Goal: Information Seeking & Learning: Learn about a topic

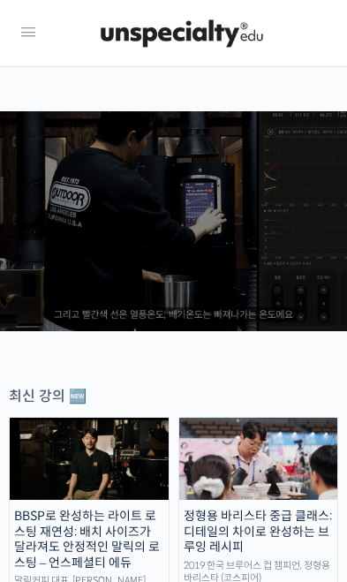
click at [30, 11] on div at bounding box center [173, 33] width 329 height 67
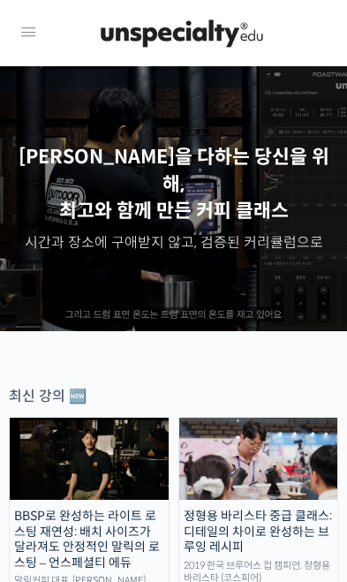
click at [24, 31] on icon at bounding box center [28, 32] width 21 height 21
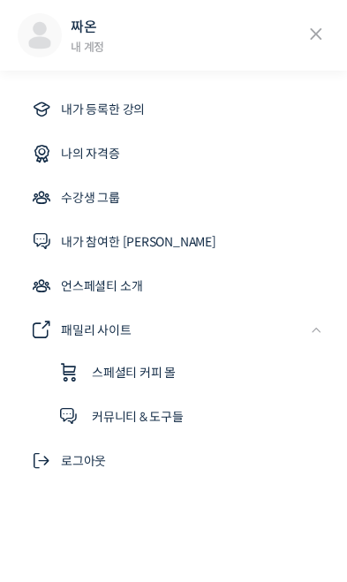
click at [283, 109] on link "내가 등록한 강의" at bounding box center [173, 109] width 311 height 42
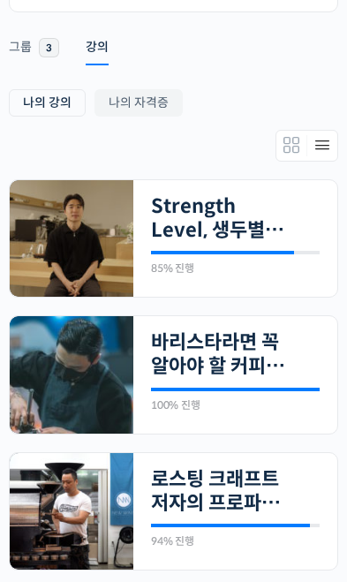
scroll to position [351, 0]
click at [282, 214] on link "Strength Level, 생두별 특징을 살리는 아이덴티티 커피랩 [PERSON_NAME] [PERSON_NAME]의 로스팅 클래스" at bounding box center [218, 218] width 135 height 49
click at [285, 221] on link "Strength Level, 생두별 특징을 살리는 아이덴티티 커피랩 [PERSON_NAME] [PERSON_NAME]의 로스팅 클래스" at bounding box center [218, 218] width 135 height 49
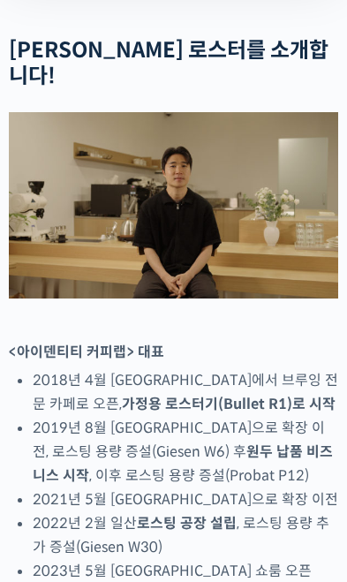
scroll to position [857, 0]
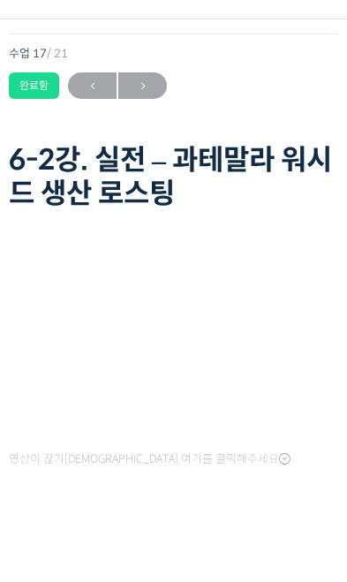
scroll to position [27, 0]
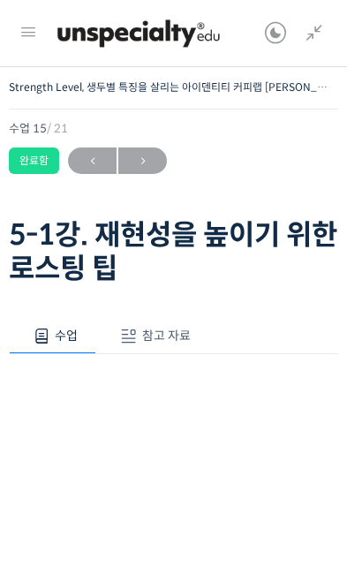
scroll to position [987, 0]
click at [27, 38] on icon at bounding box center [28, 32] width 21 height 21
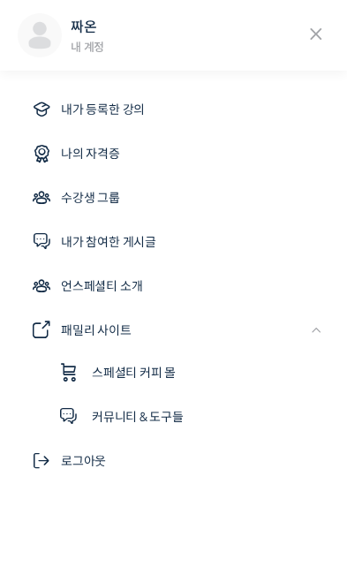
click at [306, 39] on icon at bounding box center [316, 34] width 26 height 26
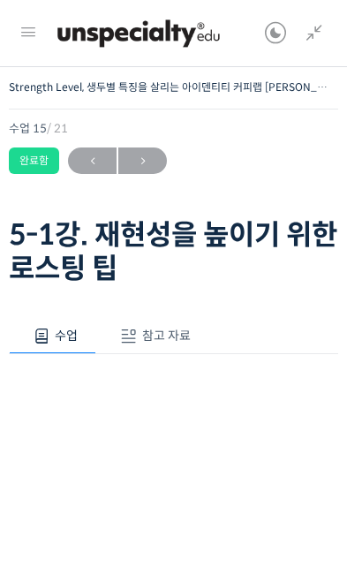
click at [101, 156] on span "←" at bounding box center [92, 161] width 49 height 24
click at [99, 161] on span "←" at bounding box center [92, 161] width 49 height 24
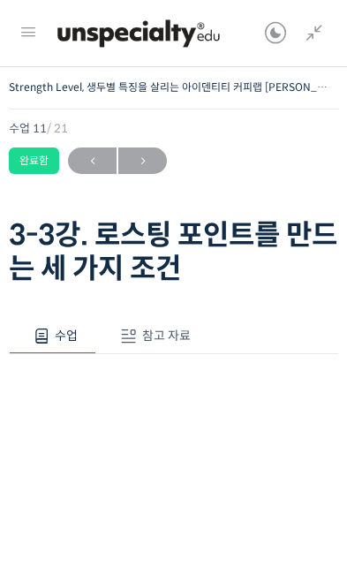
scroll to position [879, 0]
click at [118, 154] on span "→" at bounding box center [142, 161] width 49 height 24
click at [94, 149] on span "←" at bounding box center [92, 161] width 49 height 24
click at [92, 152] on span "←" at bounding box center [92, 161] width 49 height 24
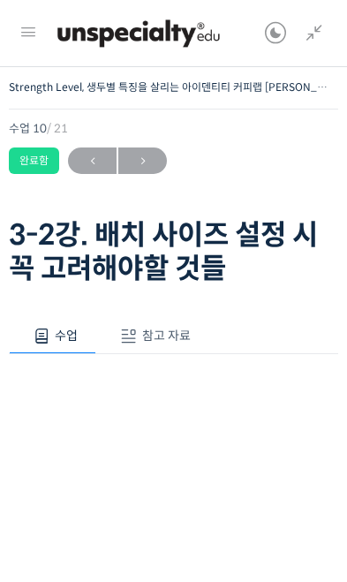
scroll to position [826, 0]
click at [91, 165] on span "←" at bounding box center [92, 161] width 49 height 24
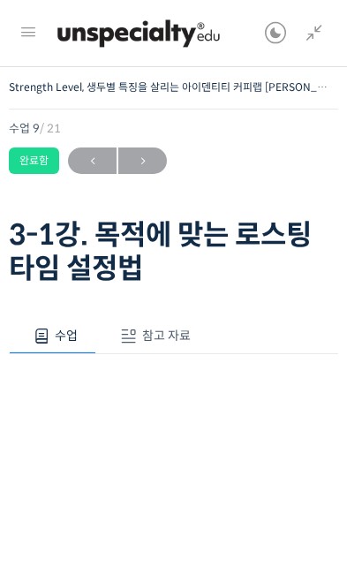
scroll to position [740, 0]
click at [128, 140] on div "수업 9 / 21 완료함 ← 이전 다음 →" at bounding box center [173, 148] width 329 height 51
click at [96, 161] on span "←" at bounding box center [92, 161] width 49 height 24
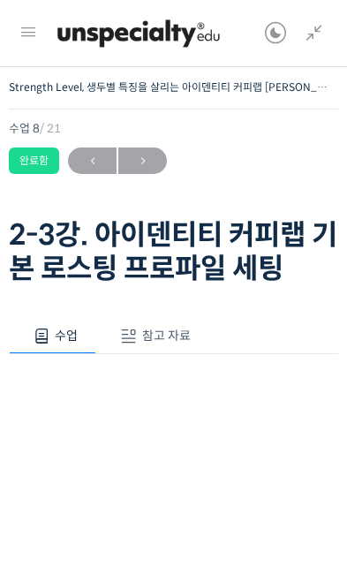
scroll to position [687, 0]
click at [101, 149] on span "←" at bounding box center [92, 161] width 49 height 24
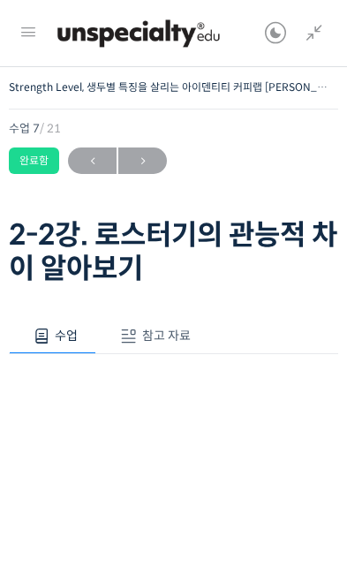
scroll to position [634, 0]
click at [103, 151] on span "←" at bounding box center [92, 161] width 49 height 24
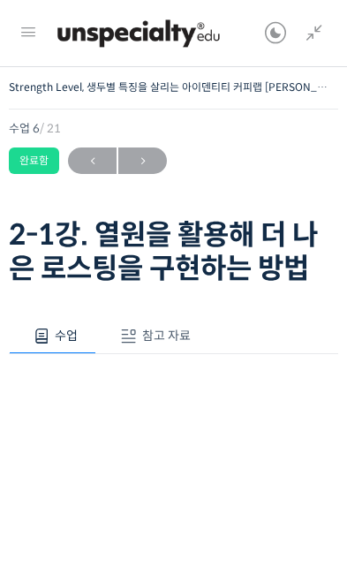
scroll to position [549, 0]
click at [98, 161] on span "←" at bounding box center [92, 161] width 49 height 24
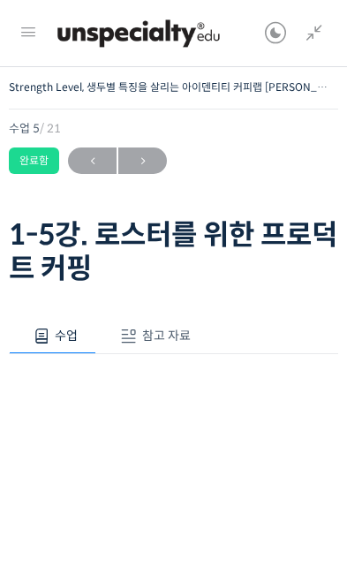
scroll to position [496, 0]
click at [102, 168] on span "←" at bounding box center [92, 161] width 49 height 24
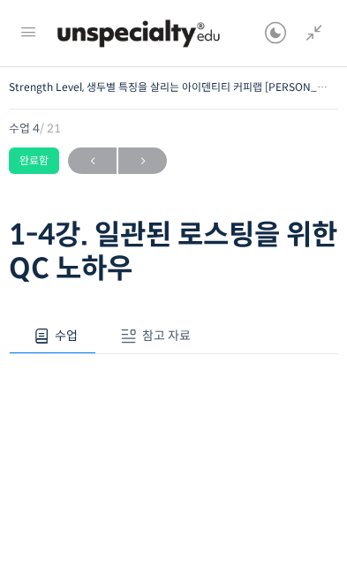
scroll to position [443, 0]
click at [100, 162] on span "←" at bounding box center [92, 161] width 49 height 24
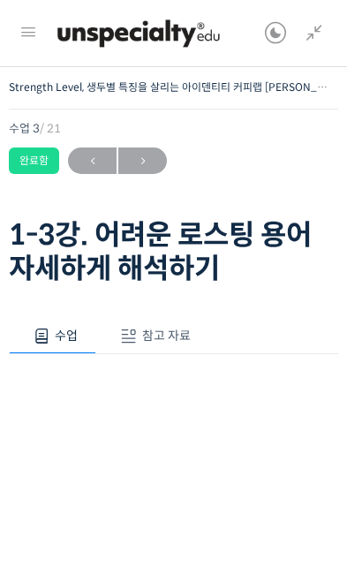
scroll to position [390, 0]
click at [103, 160] on span "←" at bounding box center [92, 161] width 49 height 24
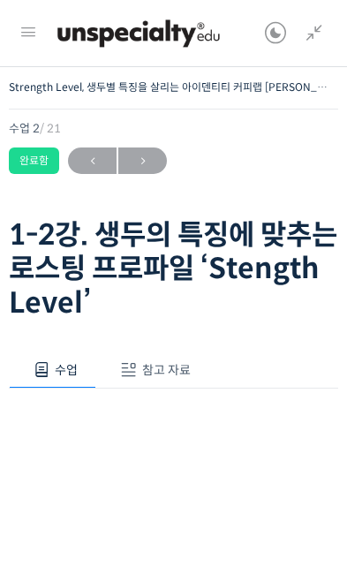
scroll to position [337, 0]
click at [95, 171] on span "←" at bounding box center [92, 161] width 49 height 24
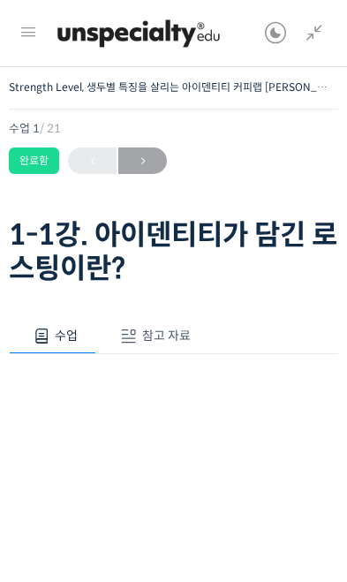
scroll to position [5, 0]
